Goal: Navigation & Orientation: Go to known website

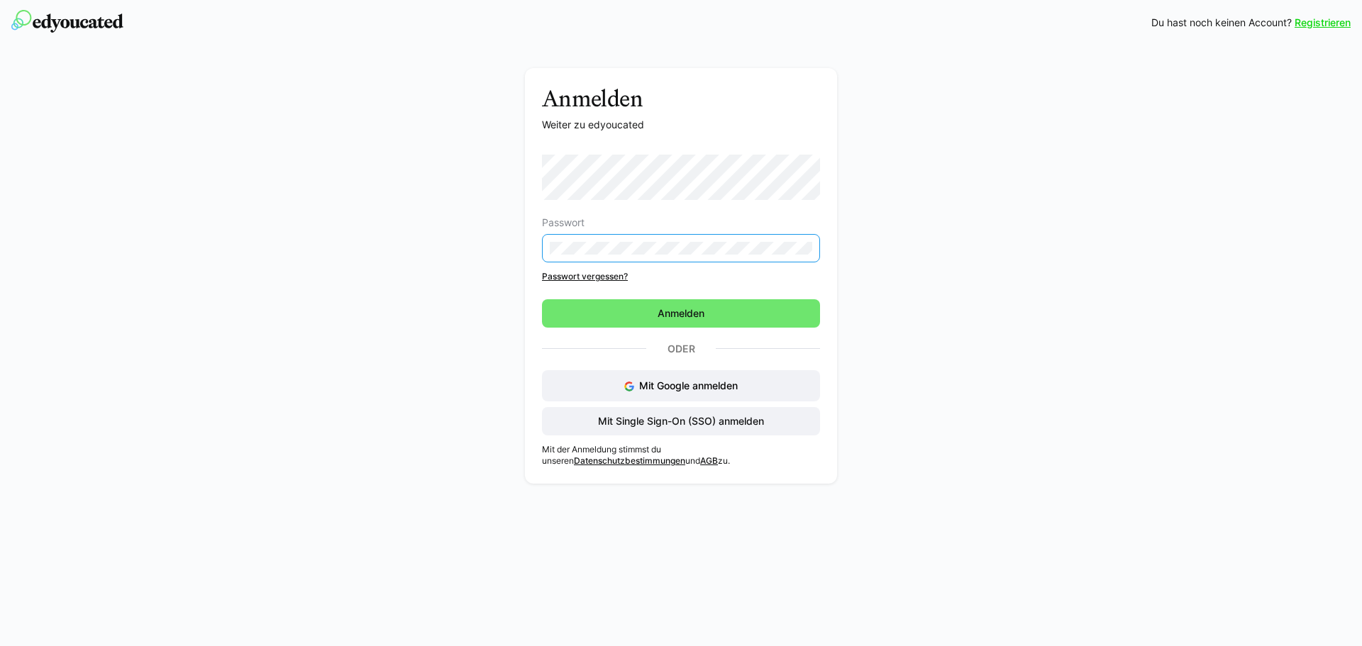
click at [477, 294] on div "Anmelden Weiter zu edyoucated Passwort Passwort vergessen? Anmelden Oder Mit Go…" at bounding box center [681, 279] width 799 height 423
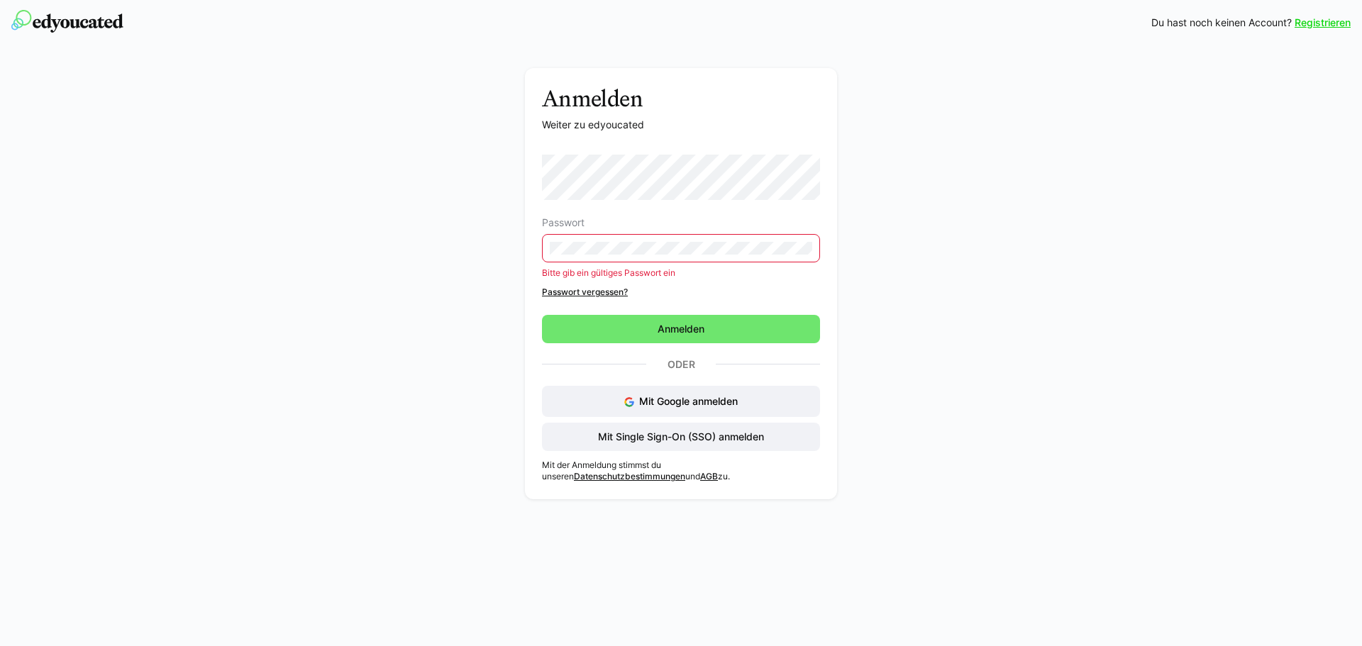
click at [1185, 332] on div "Anmelden Weiter zu edyoucated Passwort Bitte gib ein gültiges Passwort ein Pass…" at bounding box center [681, 275] width 1362 height 461
click at [666, 435] on span "Mit Single Sign-On (SSO) anmelden" at bounding box center [681, 437] width 170 height 14
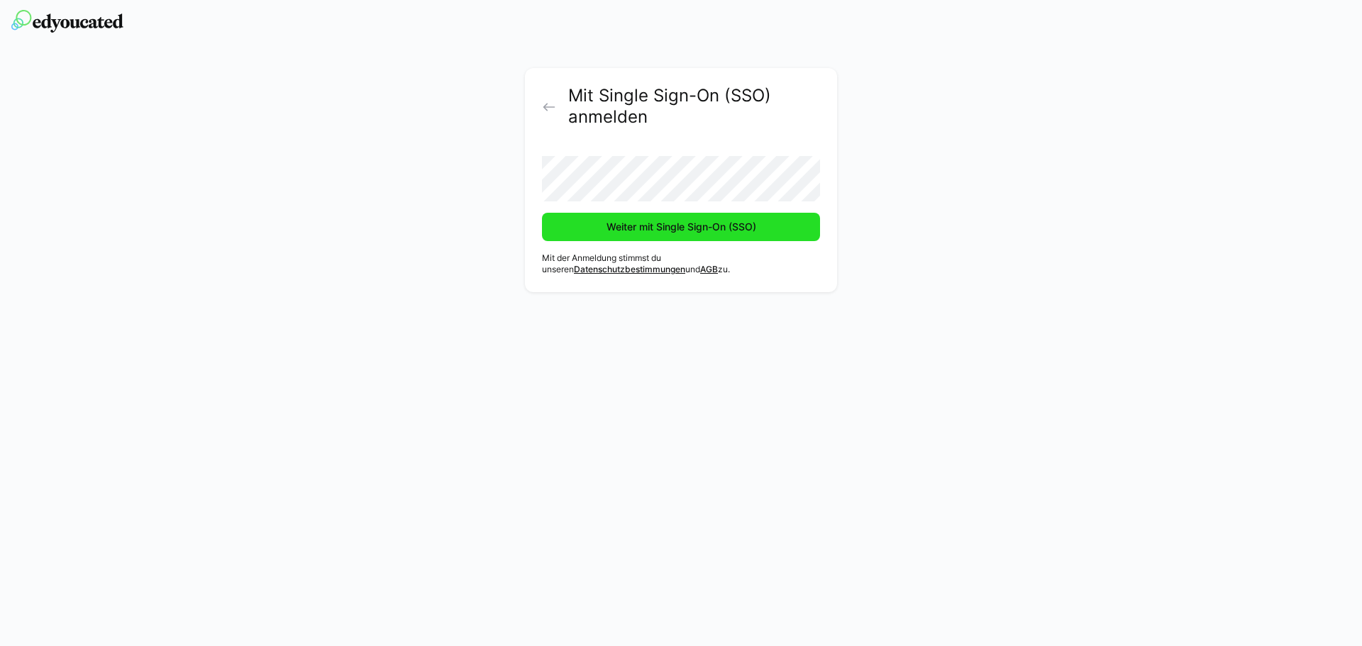
click at [771, 234] on span "Weiter mit Single Sign-On (SSO)" at bounding box center [681, 227] width 278 height 28
